Goal: Task Accomplishment & Management: Manage account settings

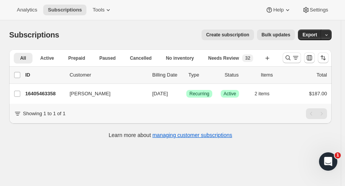
click at [50, 97] on div "16405463358 [PERSON_NAME] [DATE] Success Recurring Success Active 2 items $187.…" at bounding box center [176, 93] width 302 height 11
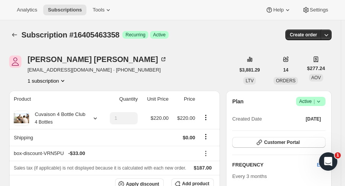
click at [14, 37] on icon "Subscriptions" at bounding box center [15, 35] width 8 height 8
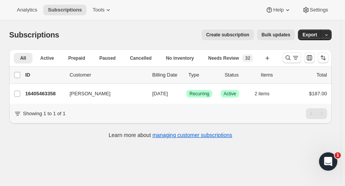
click at [99, 13] on span "Tools" at bounding box center [99, 10] width 12 height 6
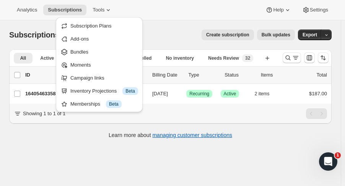
click at [92, 26] on span "Subscription Plans" at bounding box center [90, 26] width 41 height 6
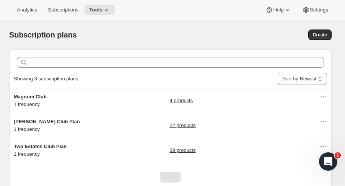
click at [52, 119] on span "[PERSON_NAME] Club Plan" at bounding box center [47, 122] width 66 height 6
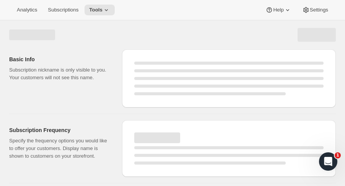
select select "WEEK"
select select "MONTH"
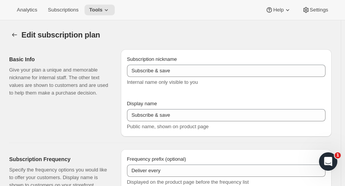
type input "[PERSON_NAME] Club Plan"
type input "Join the [PERSON_NAME] Club"
type input "4"
select select "MONTH"
type input "4 months"
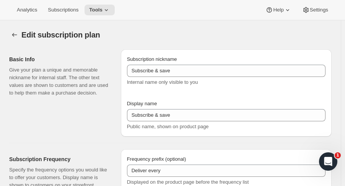
checkbox input "true"
select select "YEARDAY"
select select "4"
select select "9"
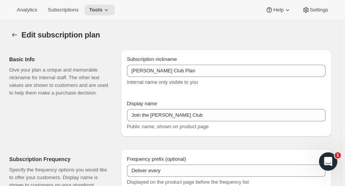
select select "11"
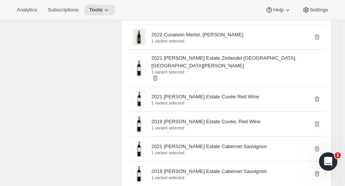
scroll to position [479, 0]
click at [302, 120] on div "2019 [PERSON_NAME] Estate Cuvée, Red Wine 1 variant selected" at bounding box center [226, 123] width 198 height 24
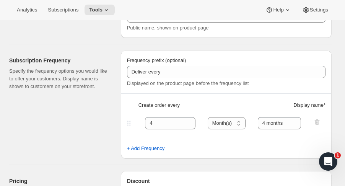
scroll to position [0, 0]
